Goal: Use online tool/utility: Utilize a website feature to perform a specific function

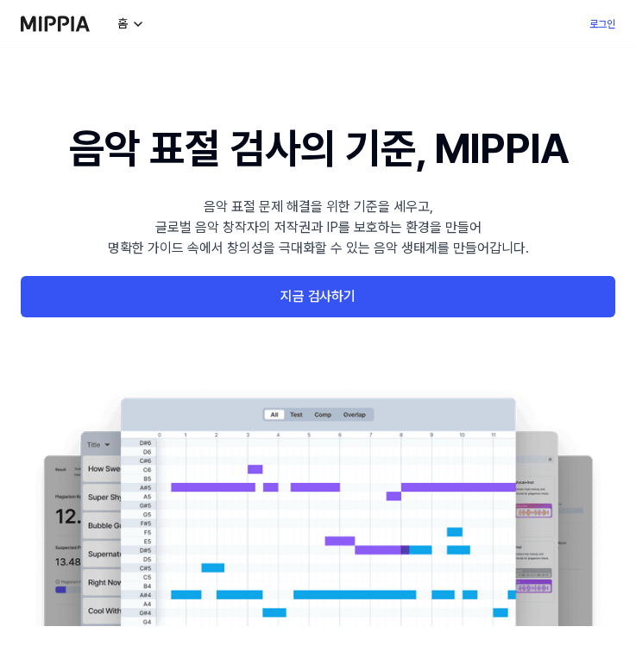
click at [249, 289] on link "지금 검사하기" at bounding box center [318, 296] width 594 height 41
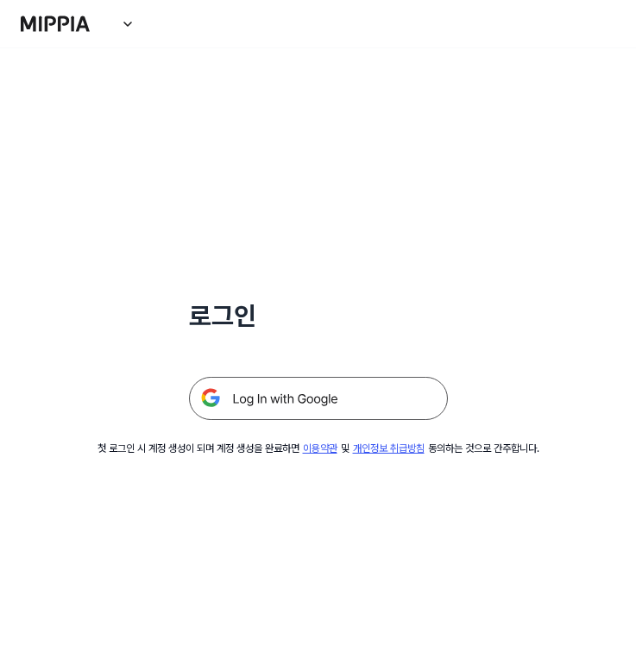
click at [293, 404] on img at bounding box center [318, 398] width 259 height 43
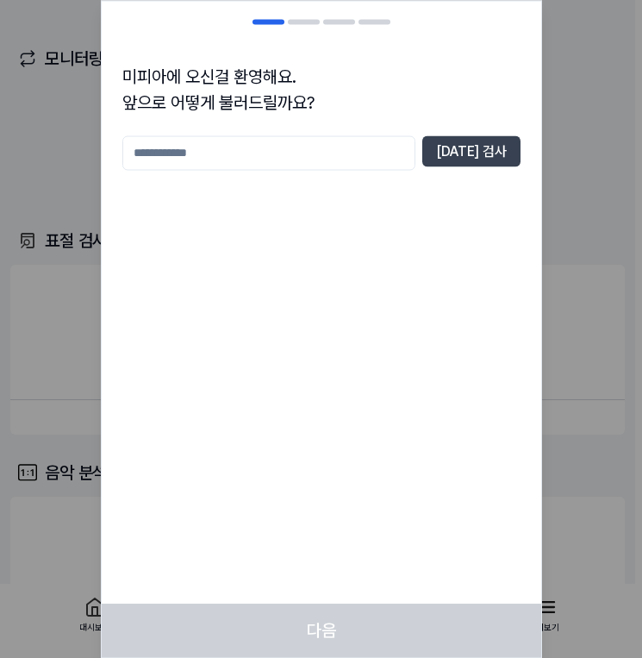
click at [404, 155] on input "text" at bounding box center [268, 152] width 293 height 34
type input "***"
click at [491, 152] on button "중복 검사" at bounding box center [472, 150] width 98 height 31
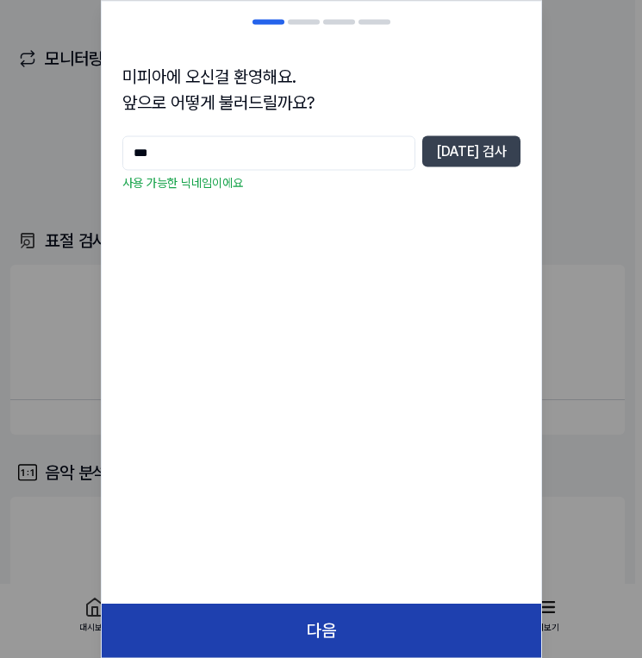
click at [337, 647] on button "다음" at bounding box center [322, 630] width 440 height 53
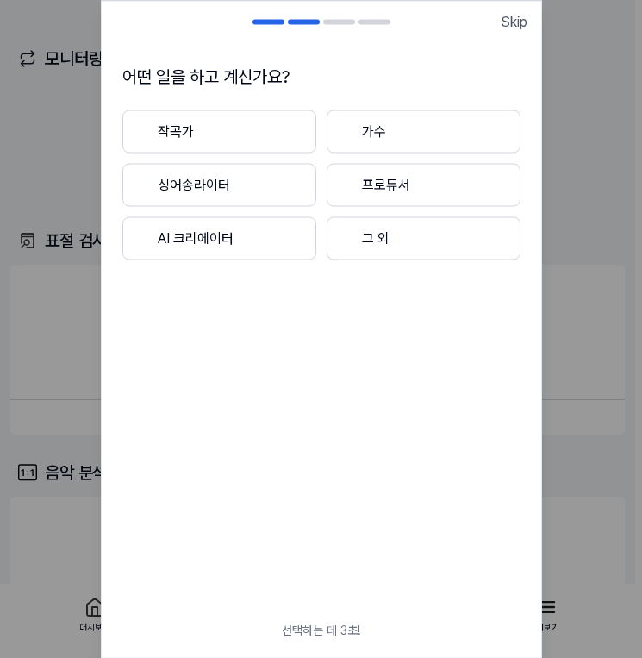
click at [256, 180] on button "싱어송라이터" at bounding box center [219, 184] width 194 height 43
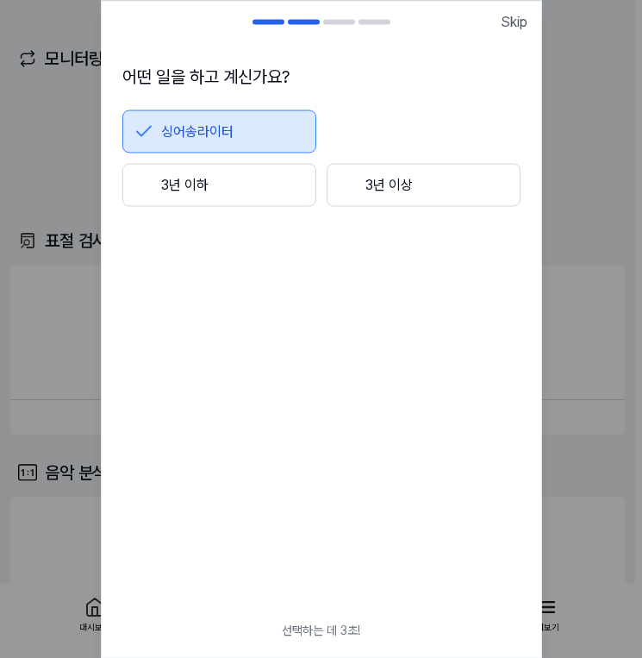
click at [258, 189] on button "3년 이하" at bounding box center [219, 184] width 194 height 43
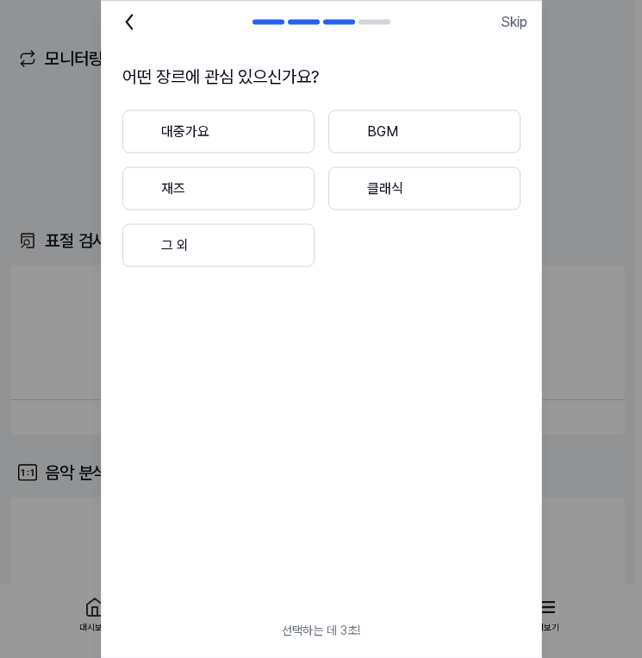
click at [256, 135] on button "대중가요" at bounding box center [218, 131] width 192 height 43
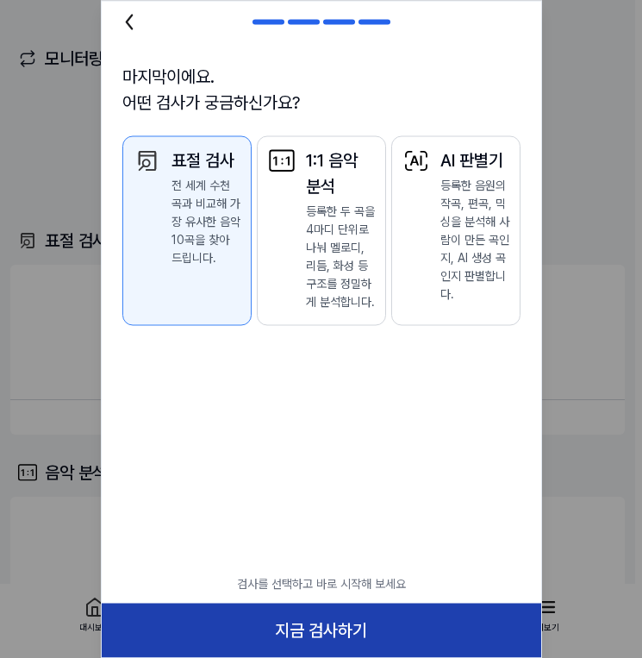
click at [325, 634] on button "지금 검사하기" at bounding box center [322, 630] width 440 height 53
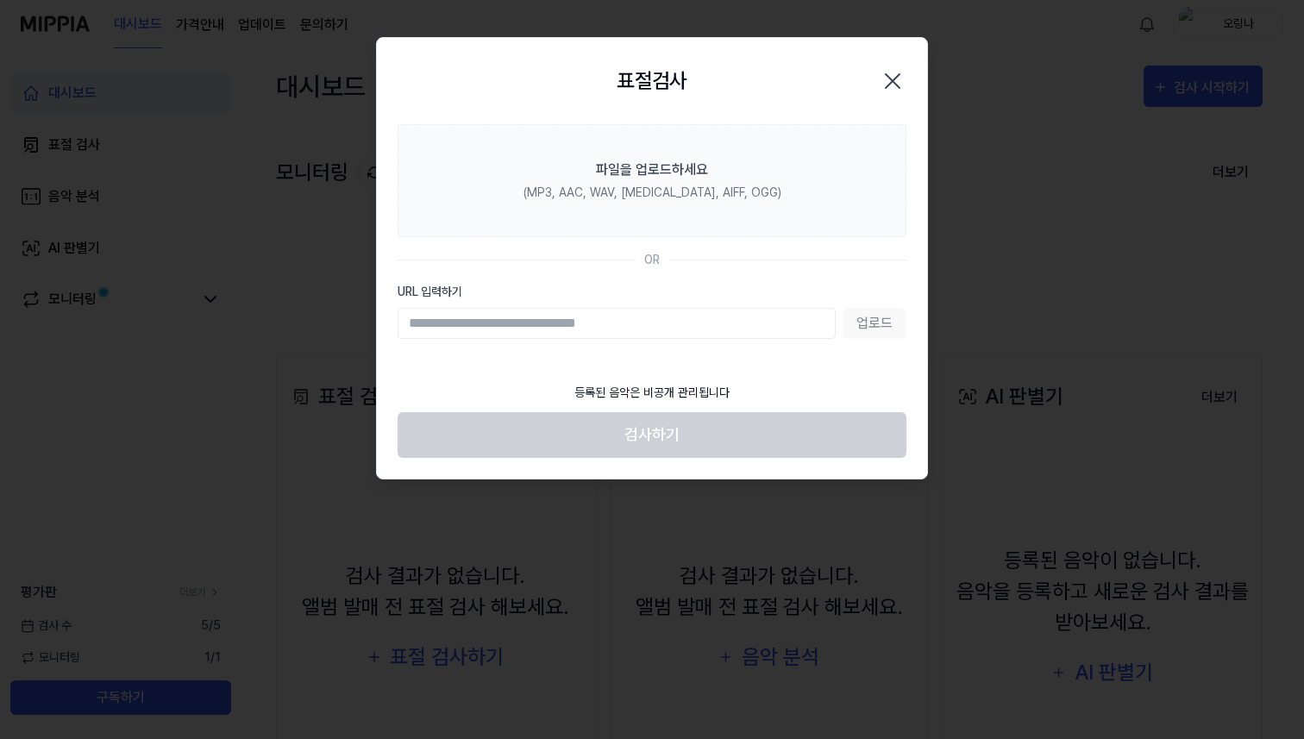
click at [635, 323] on div "업로드" at bounding box center [652, 323] width 509 height 31
click at [635, 316] on input "URL 입력하기" at bounding box center [617, 323] width 438 height 31
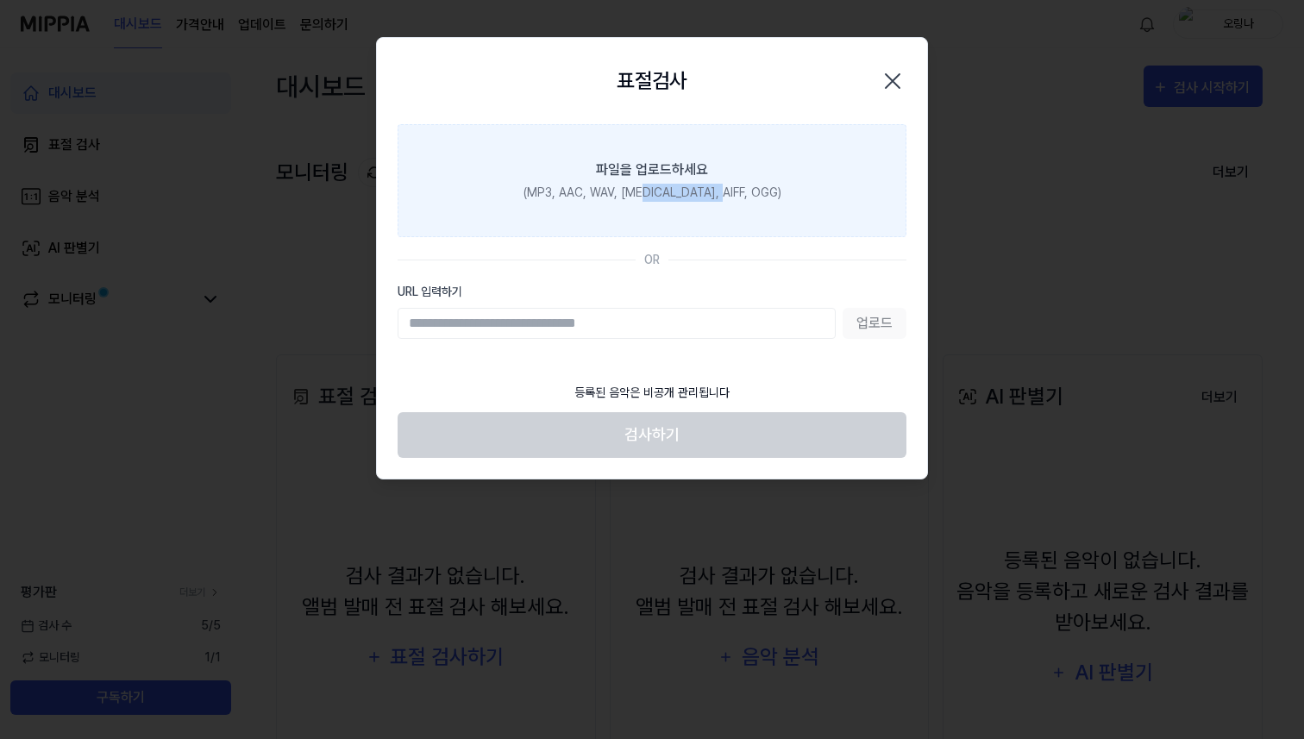
click at [635, 201] on label "파일을 업로드하세요 (MP3, AAC, WAV, FLAC, AIFF, OGG)" at bounding box center [652, 180] width 509 height 113
click at [615, 151] on label "파일을 업로드하세요 (MP3, AAC, WAV, FLAC, AIFF, OGG)" at bounding box center [652, 180] width 509 height 113
click at [0, 0] on input "파일을 업로드하세요 (MP3, AAC, WAV, FLAC, AIFF, OGG)" at bounding box center [0, 0] width 0 height 0
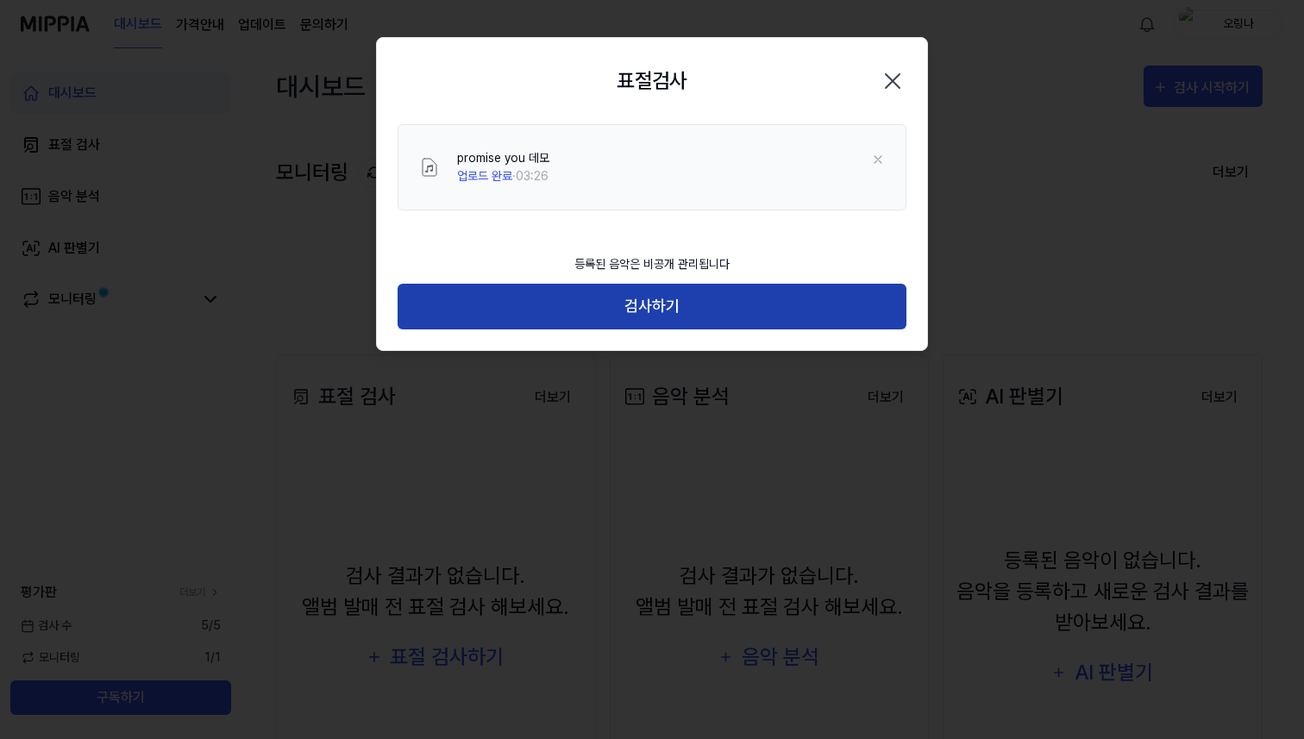
click at [635, 301] on button "검사하기" at bounding box center [652, 307] width 509 height 46
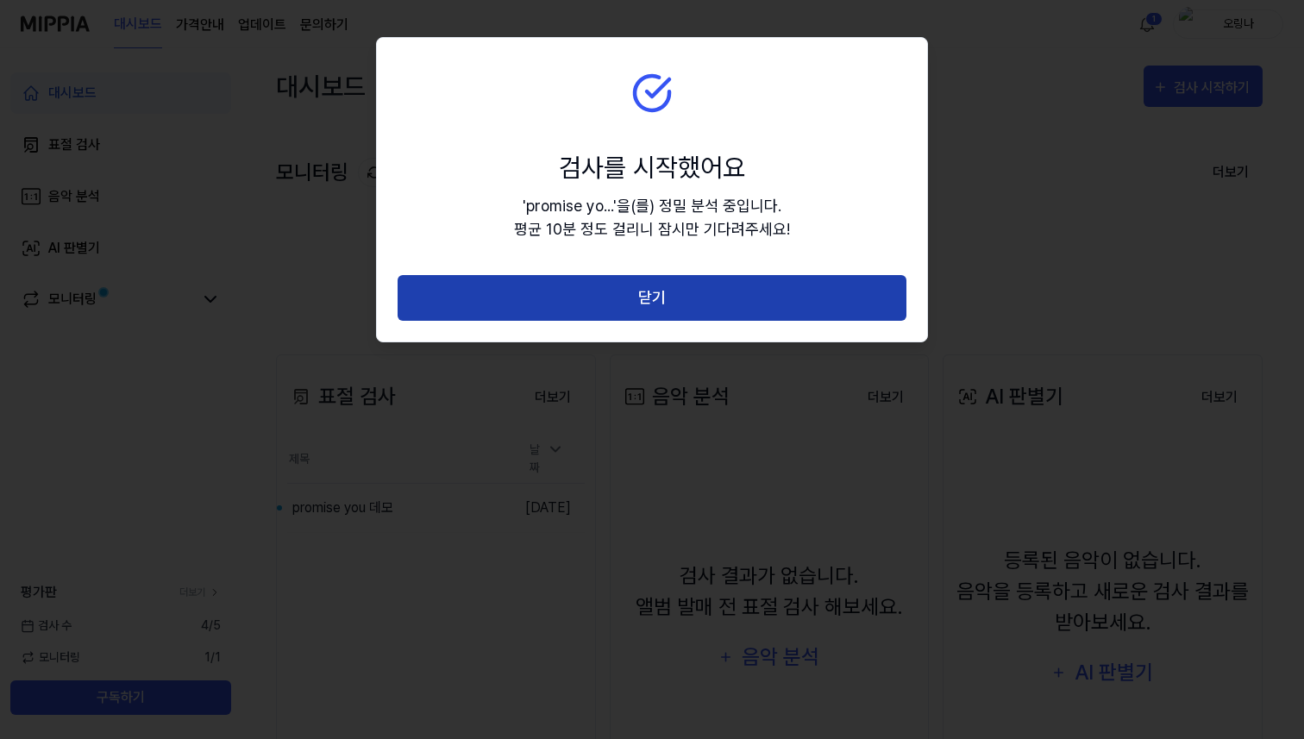
click at [628, 296] on button "닫기" at bounding box center [652, 298] width 509 height 46
